Goal: Task Accomplishment & Management: Complete application form

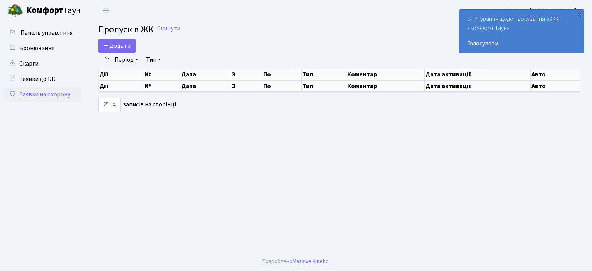
select select "25"
click at [54, 92] on link "Заявки на охорону" at bounding box center [42, 94] width 77 height 15
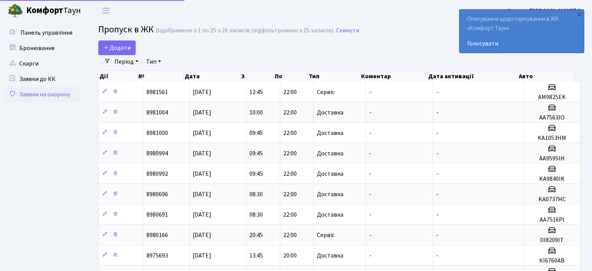
select select "25"
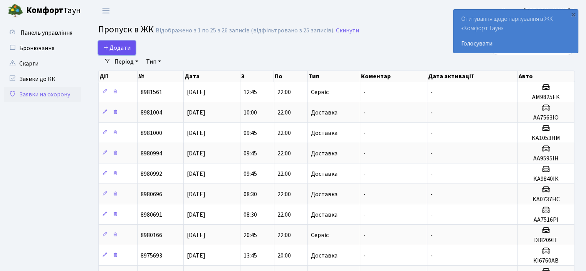
click at [114, 50] on span "Додати" at bounding box center [116, 48] width 27 height 8
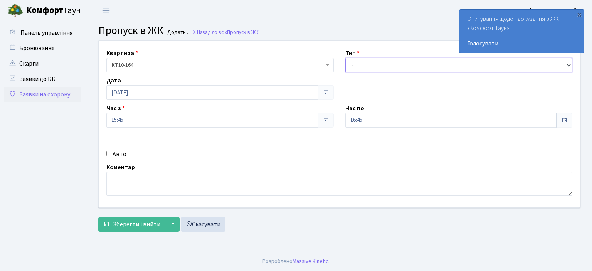
click at [569, 64] on select "- Доставка Таксі Гості Сервіс" at bounding box center [458, 65] width 227 height 15
select select "1"
click at [345, 58] on select "- Доставка Таксі Гості Сервіс" at bounding box center [458, 65] width 227 height 15
click at [111, 154] on input "Авто" at bounding box center [108, 153] width 5 height 5
checkbox input "true"
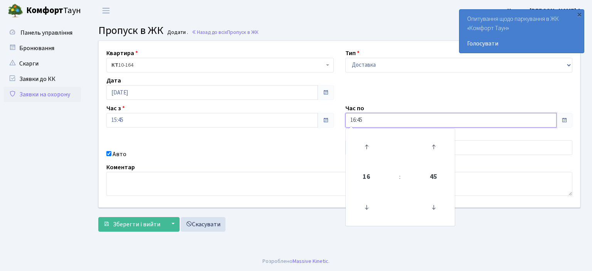
drag, startPoint x: 369, startPoint y: 125, endPoint x: 255, endPoint y: 135, distance: 114.6
click at [285, 140] on div "Квартира <b>КТ</b>&nbsp;&nbsp;&nbsp;&nbsp;10-164 КТ 10-164 Тип - Доставка Таксі…" at bounding box center [339, 124] width 493 height 167
type input "22:00"
click at [313, 167] on div "Коментар" at bounding box center [340, 179] width 478 height 33
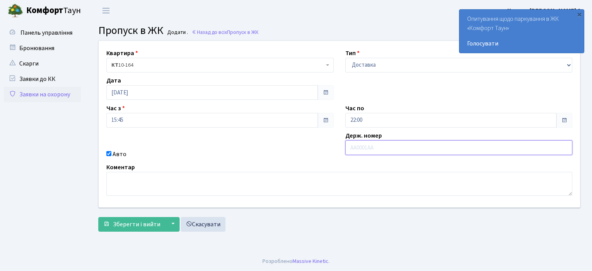
click at [355, 144] on input "text" at bounding box center [458, 147] width 227 height 15
click at [382, 150] on input "AI3600AE" at bounding box center [458, 147] width 227 height 15
type input "AI3600AE"
click at [390, 164] on div "Коментар" at bounding box center [340, 179] width 478 height 33
click at [121, 220] on span "Зберегти і вийти" at bounding box center [136, 224] width 47 height 8
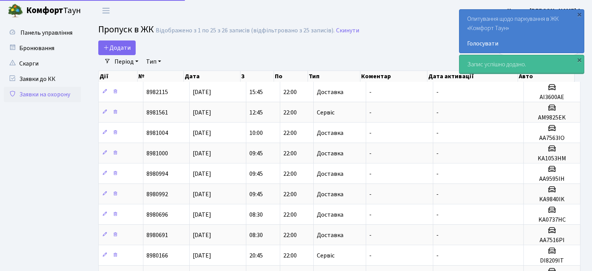
select select "25"
